Goal: Share content

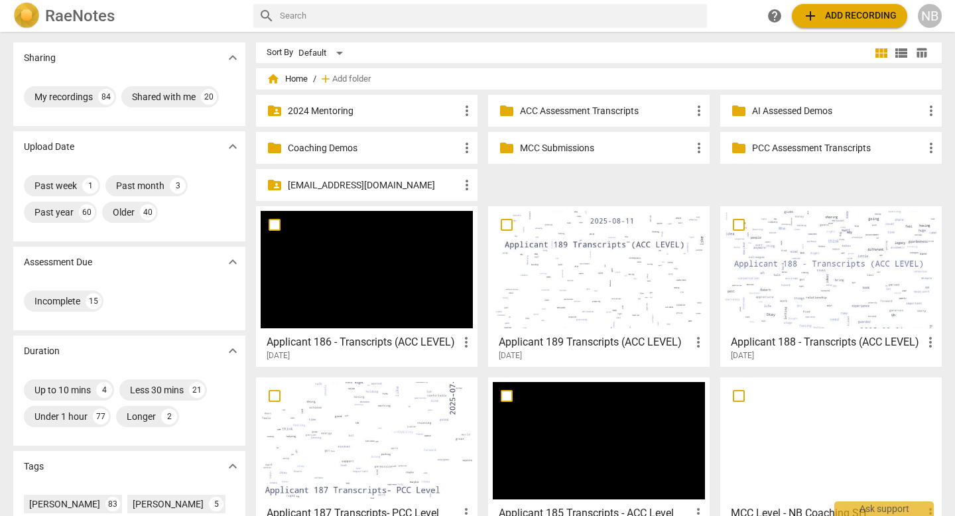
click at [831, 16] on span "add Add recording" at bounding box center [849, 16] width 94 height 16
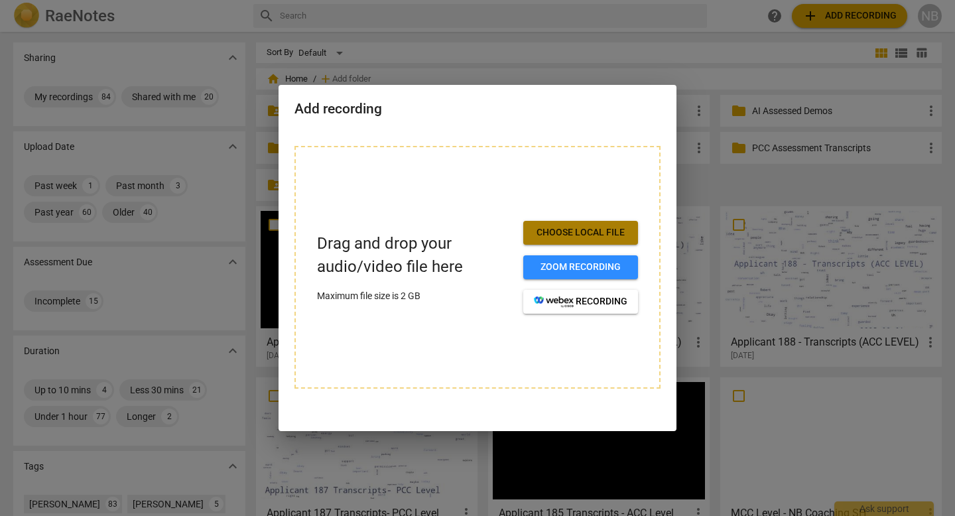
click at [570, 229] on span "Choose local file" at bounding box center [581, 232] width 94 height 13
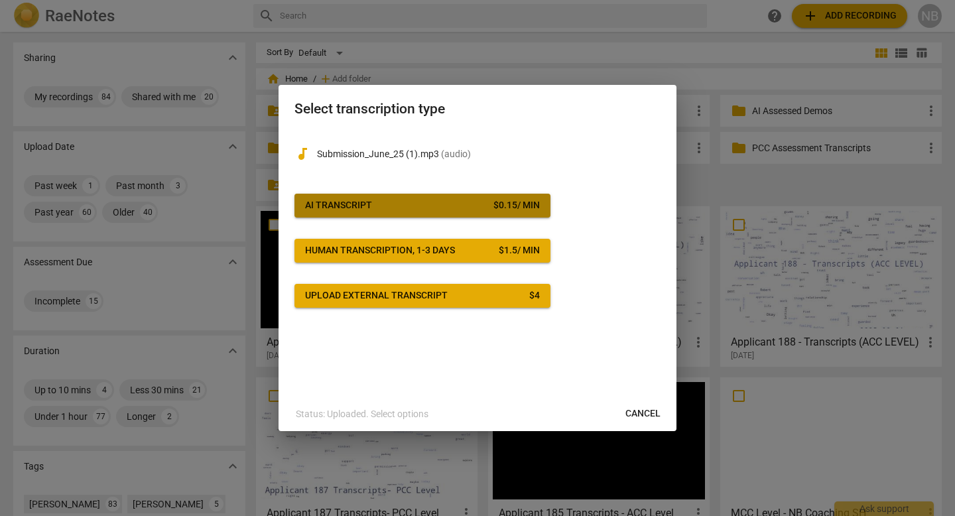
click at [457, 204] on span "AI Transcript $ 0.15 / min" at bounding box center [422, 205] width 235 height 13
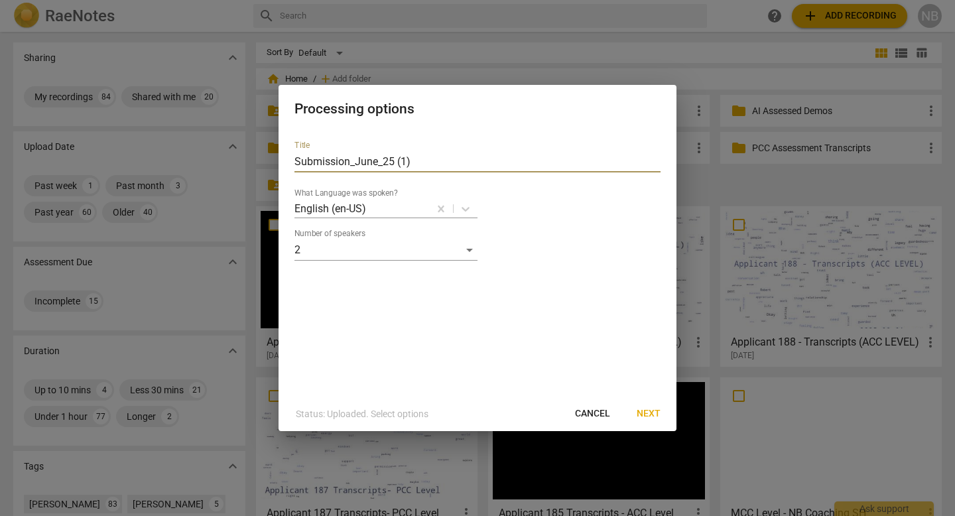
drag, startPoint x: 447, startPoint y: 162, endPoint x: 227, endPoint y: 143, distance: 220.3
click at [227, 143] on div "Processing options Title Submission_June_25 (1) What Language was spoken? Engli…" at bounding box center [477, 258] width 955 height 516
type input "RETAKE Applicant 167 Transcripts (ACC Level)"
click at [648, 412] on span "Next" at bounding box center [649, 413] width 24 height 13
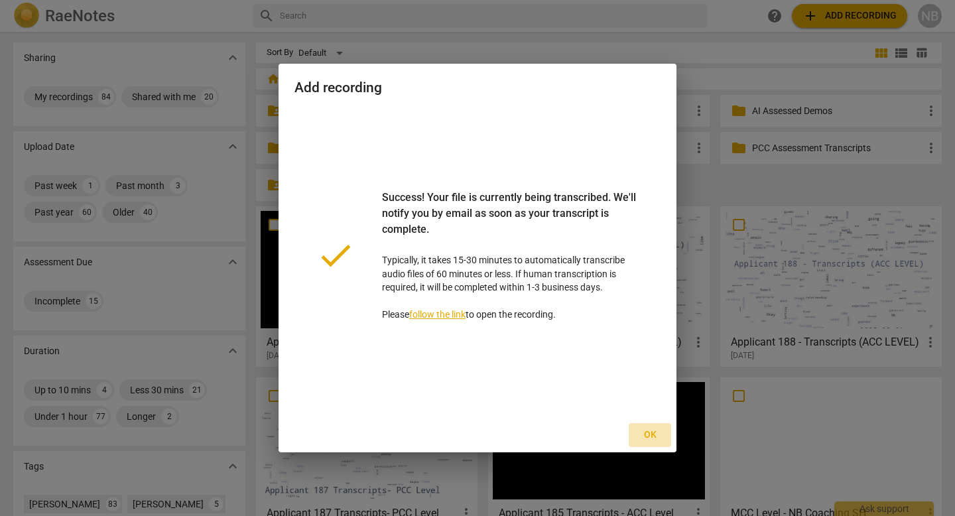
click at [650, 440] on span "Ok" at bounding box center [649, 434] width 21 height 13
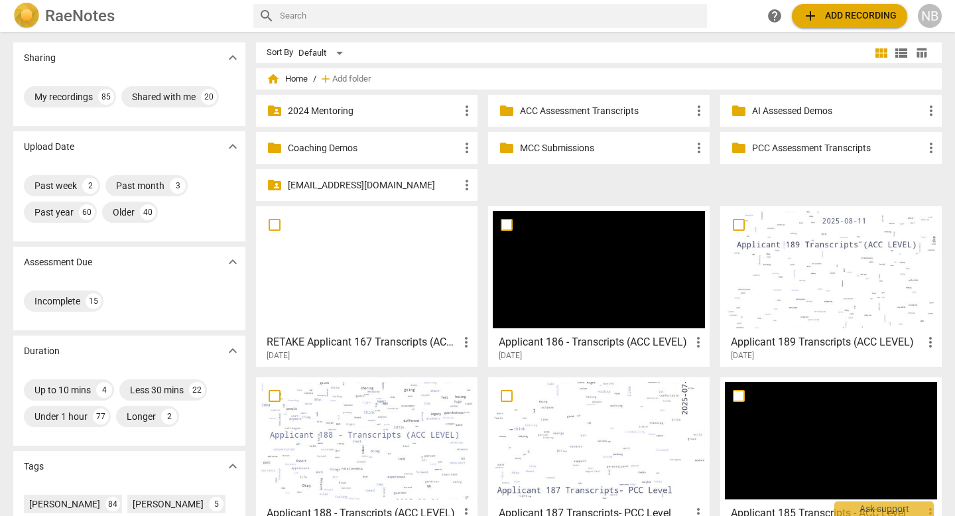
click at [396, 291] on div at bounding box center [367, 269] width 212 height 117
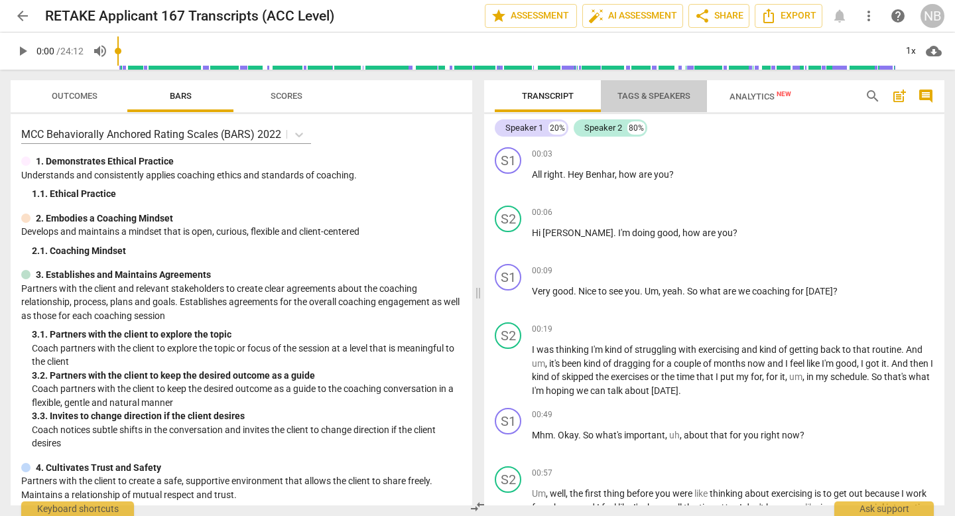
click at [651, 88] on span "Tags & Speakers" at bounding box center [653, 97] width 105 height 18
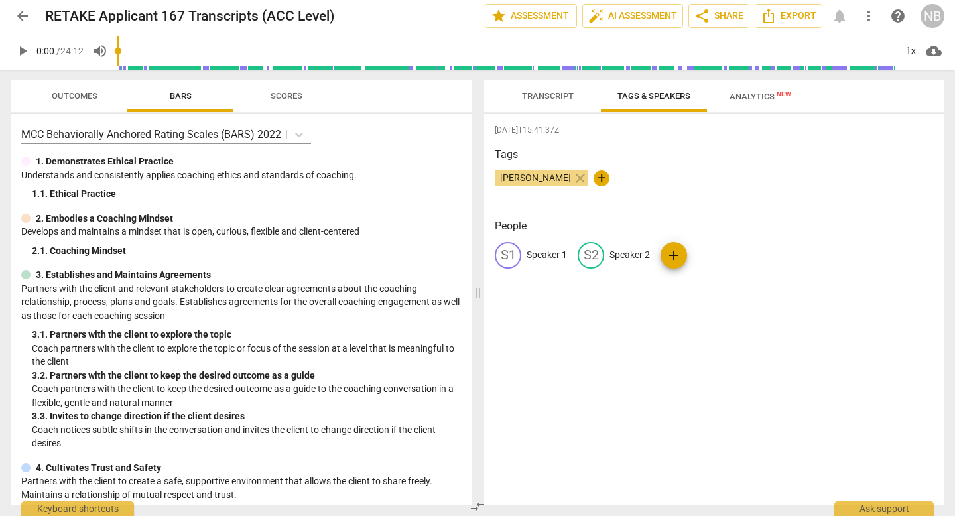
click at [540, 259] on p "Speaker 1" at bounding box center [547, 255] width 40 height 14
type input "Coach"
click at [704, 251] on p "Speaker 2" at bounding box center [716, 255] width 40 height 14
type input "Client"
click at [736, 143] on div "[DATE]T15:41:37Z Tags [PERSON_NAME] close + People CO Coach edit Client delete …" at bounding box center [714, 309] width 460 height 391
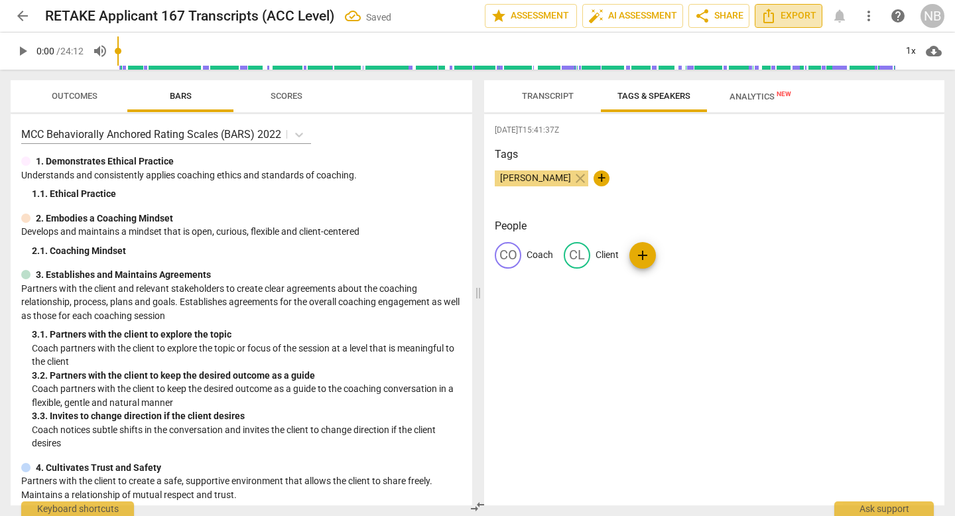
click at [797, 16] on span "Export" at bounding box center [789, 16] width 56 height 16
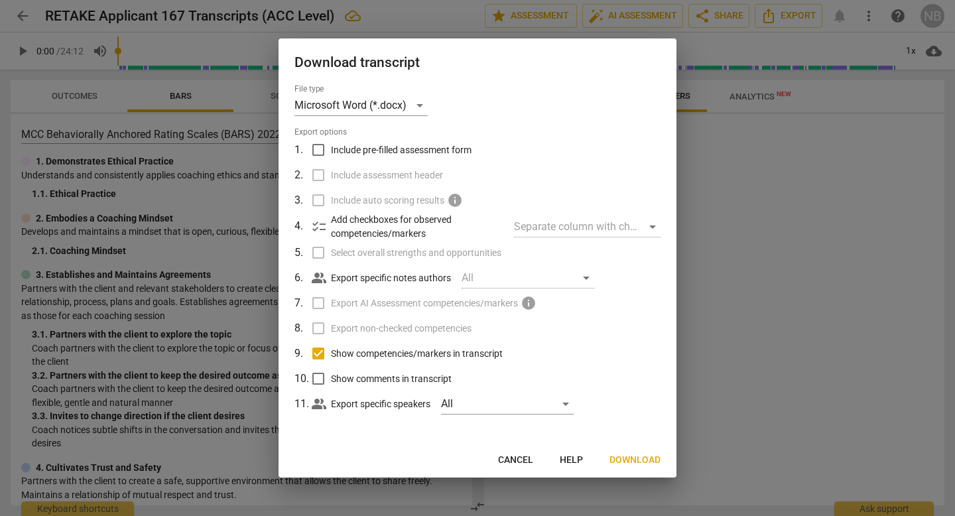
click at [629, 449] on button "Download" at bounding box center [635, 460] width 72 height 24
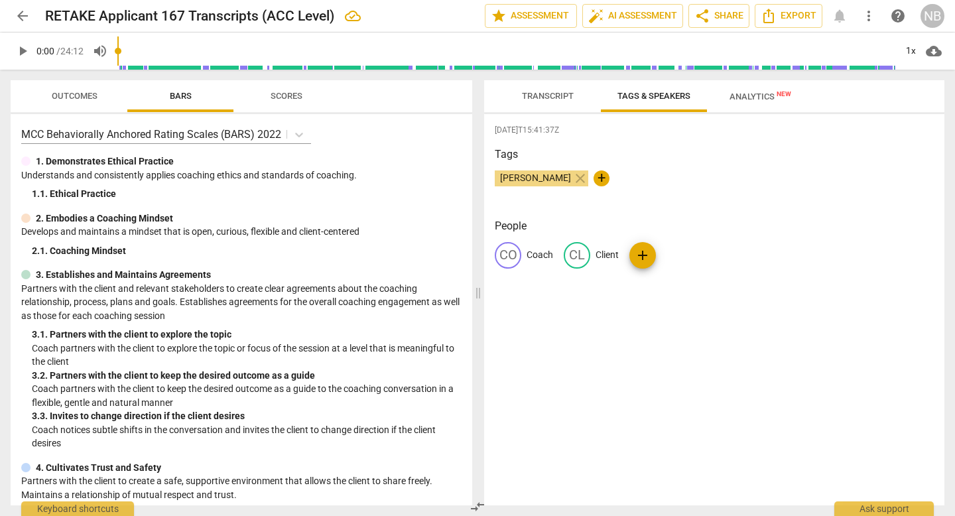
click at [911, 92] on div "Transcript Tags & Speakers Analytics New" at bounding box center [714, 96] width 439 height 32
click at [903, 73] on div "Transcript Tags & Speakers Analytics New Coach 20% Client 80% CO play_arrow pau…" at bounding box center [717, 293] width 476 height 446
click at [614, 78] on div "Transcript Tags & Speakers Analytics New Coach 20% Client 80% CO play_arrow pau…" at bounding box center [717, 293] width 476 height 446
click at [610, 202] on div "Tags [PERSON_NAME] close +" at bounding box center [714, 177] width 439 height 61
click at [733, 20] on span "share Share" at bounding box center [718, 16] width 49 height 16
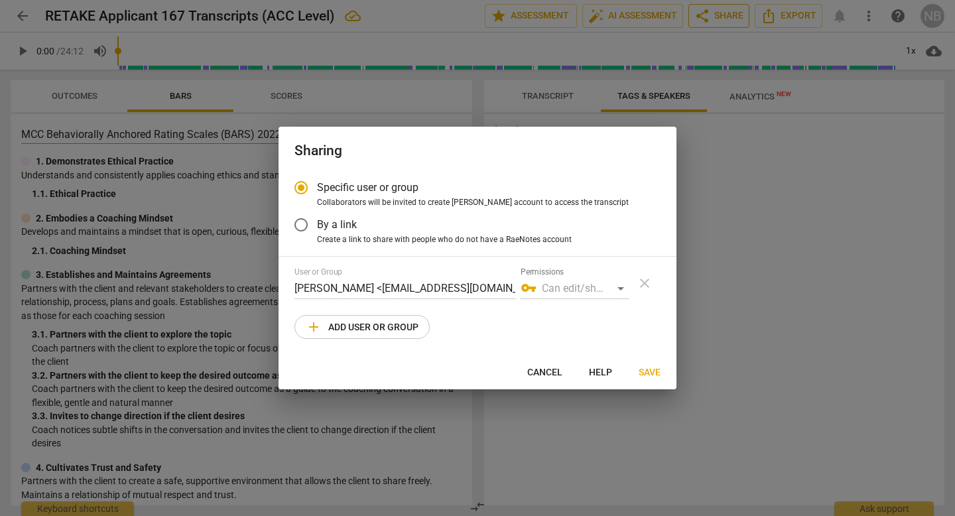
radio input "false"
click at [308, 233] on input "By a link" at bounding box center [301, 225] width 32 height 32
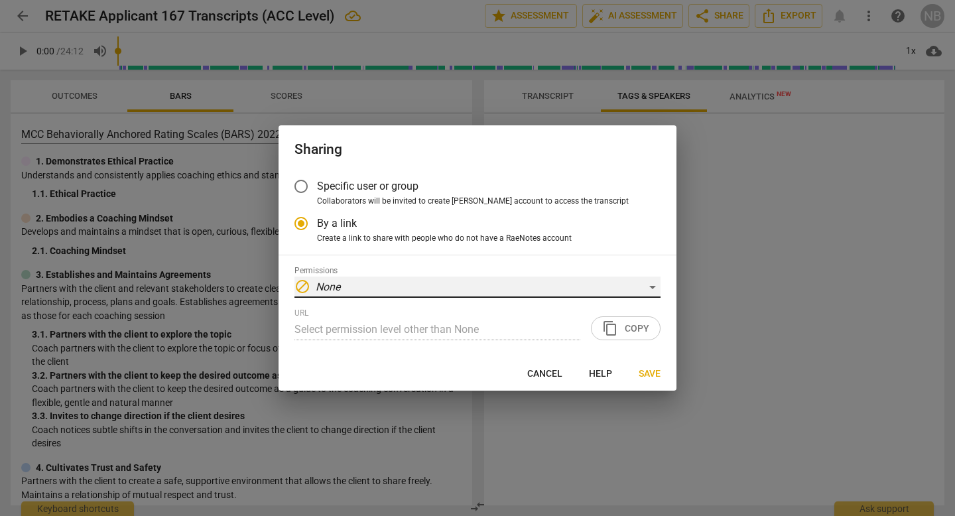
click at [556, 284] on div "block None" at bounding box center [477, 287] width 366 height 21
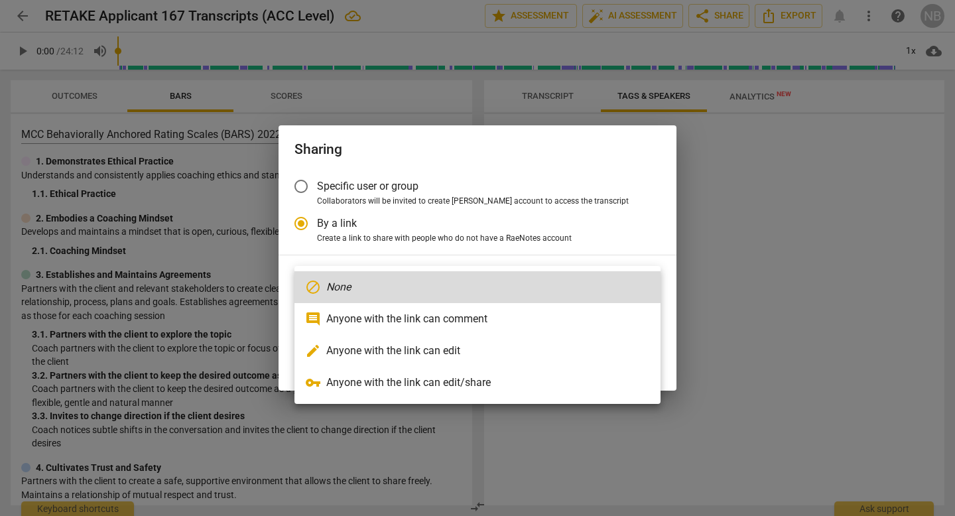
click at [513, 383] on li "vpn_key Anyone with the link can edit/share" at bounding box center [477, 383] width 366 height 32
radio input "false"
type input "[URL][DOMAIN_NAME]"
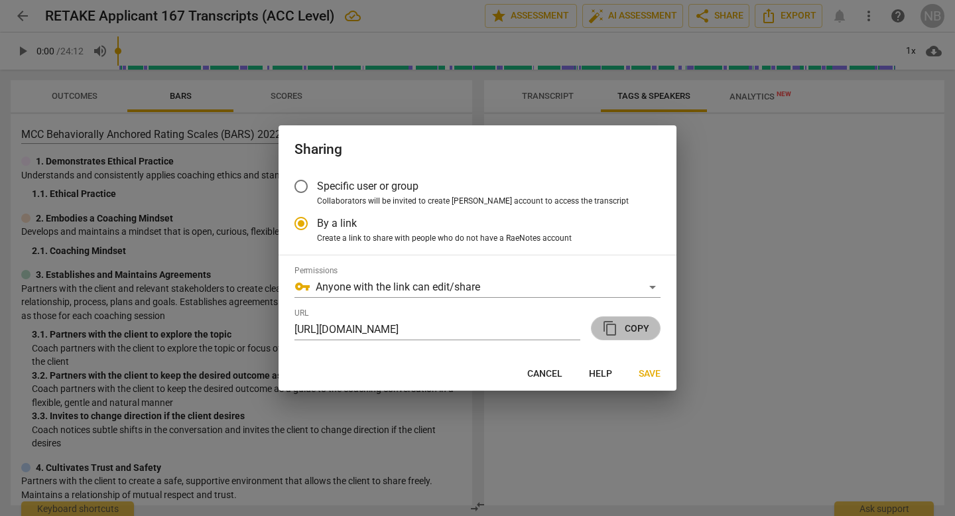
click at [629, 327] on span "content_copy Copy" at bounding box center [625, 328] width 47 height 16
click at [375, 200] on span "Collaborators will be invited to create [PERSON_NAME] account to access the tra…" at bounding box center [473, 202] width 312 height 12
click at [0, 0] on input "Collaborators will be invited to create [PERSON_NAME] account to access the tra…" at bounding box center [0, 0] width 0 height 0
radio input "true"
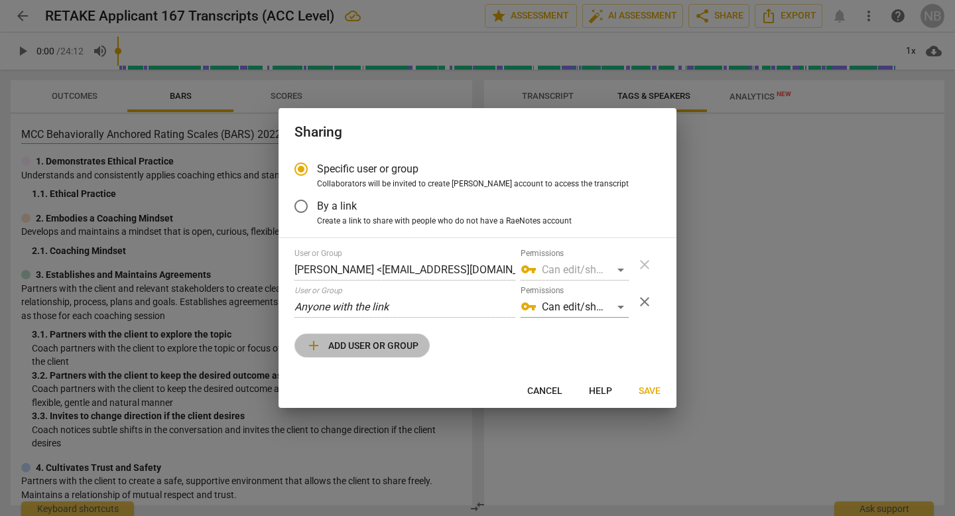
click at [375, 348] on span "add Add user or group" at bounding box center [362, 346] width 113 height 16
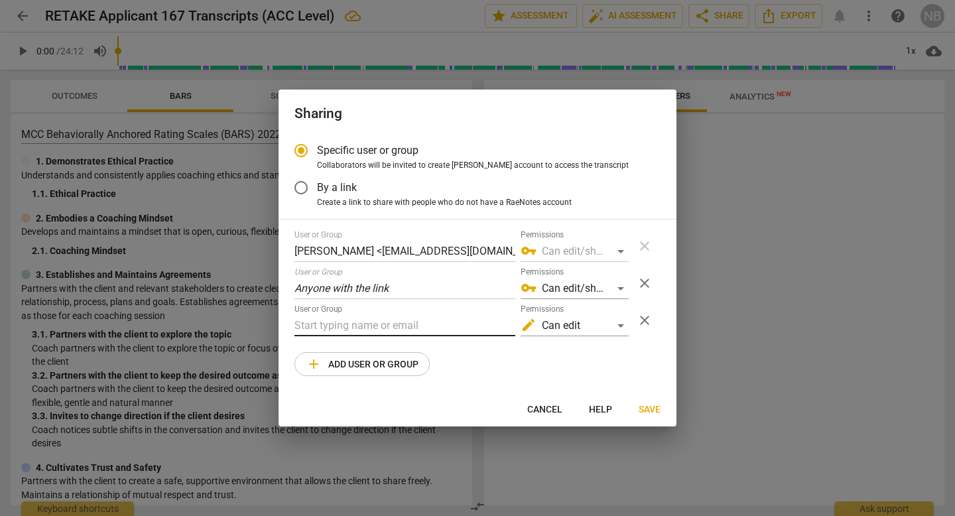
click at [346, 318] on input "text" at bounding box center [404, 325] width 221 height 21
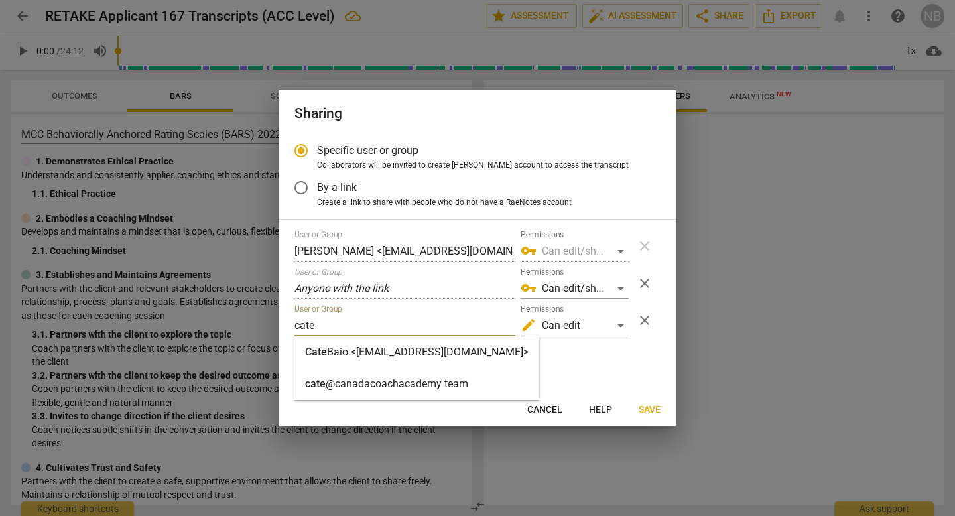
type input "cate"
click at [357, 345] on div "[PERSON_NAME] <[PERSON_NAME][EMAIL_ADDRESS][DOMAIN_NAME]>" at bounding box center [416, 352] width 223 height 16
radio input "false"
type input "[PERSON_NAME] <[PERSON_NAME][EMAIL_ADDRESS][DOMAIN_NAME]>"
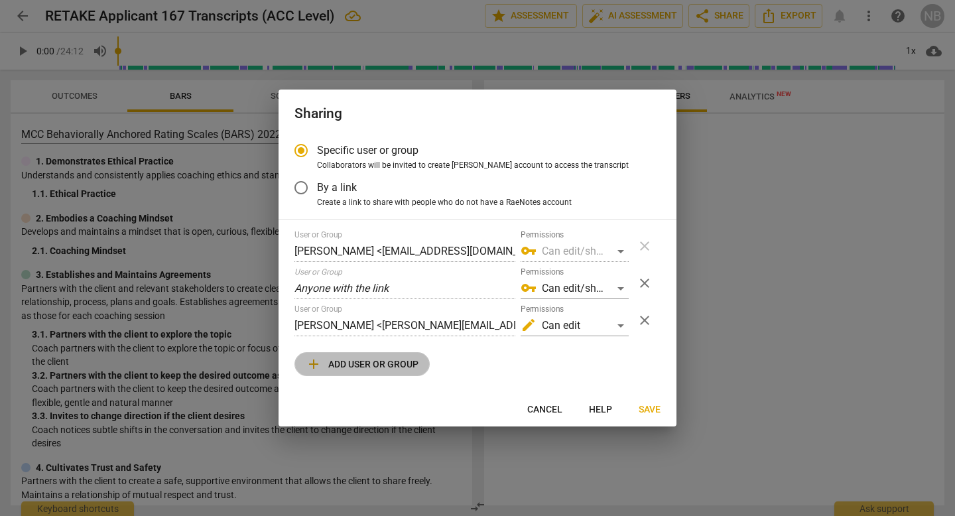
click at [346, 363] on span "add Add user or group" at bounding box center [362, 364] width 113 height 16
radio input "false"
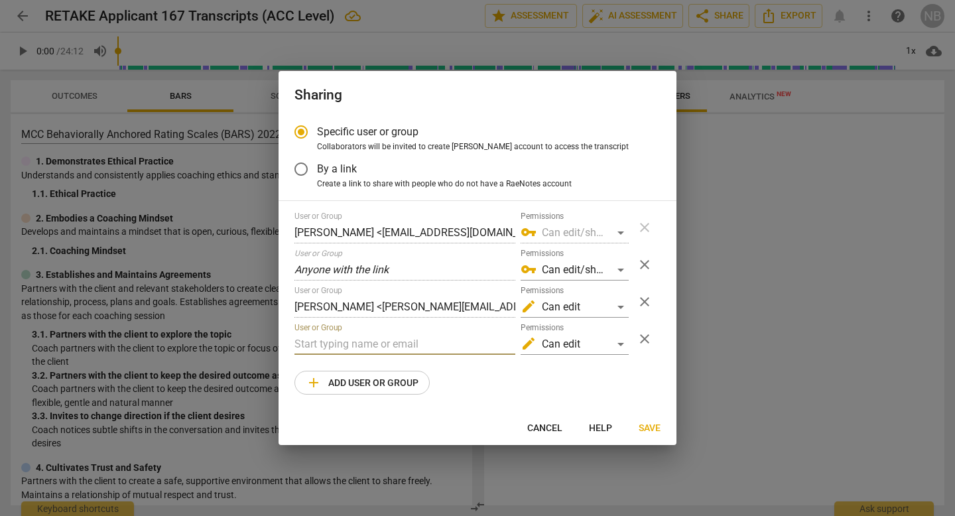
click at [369, 345] on input "text" at bounding box center [404, 344] width 221 height 21
type input "[EMAIL_ADDRESS][DOMAIN_NAME]"
click at [522, 379] on div "User or Group [PERSON_NAME] <[EMAIL_ADDRESS][DOMAIN_NAME]> Permissions vpn_key …" at bounding box center [477, 303] width 366 height 183
click at [706, 174] on div at bounding box center [477, 258] width 955 height 516
radio input "false"
